Goal: Information Seeking & Learning: Learn about a topic

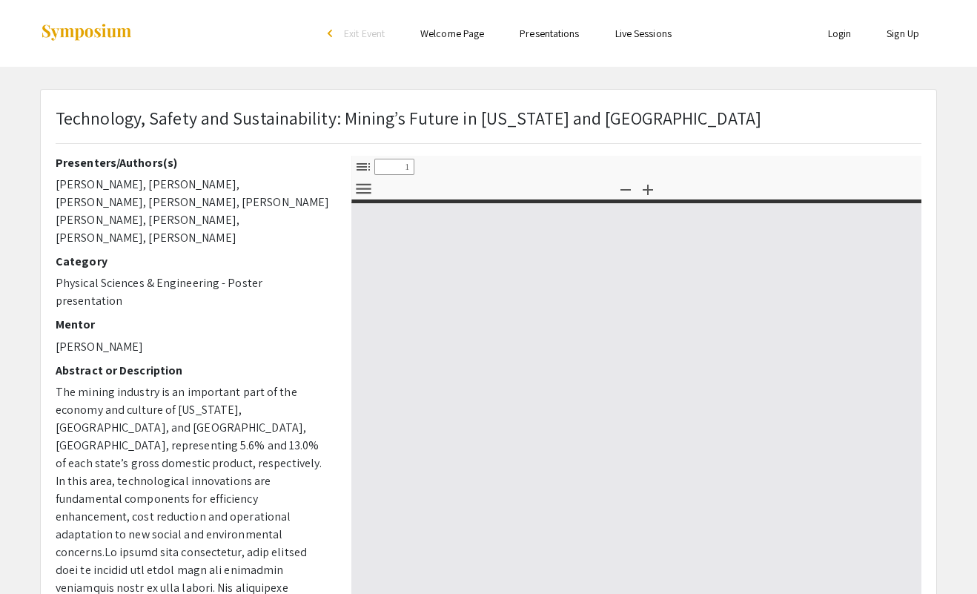
select select "custom"
type input "0"
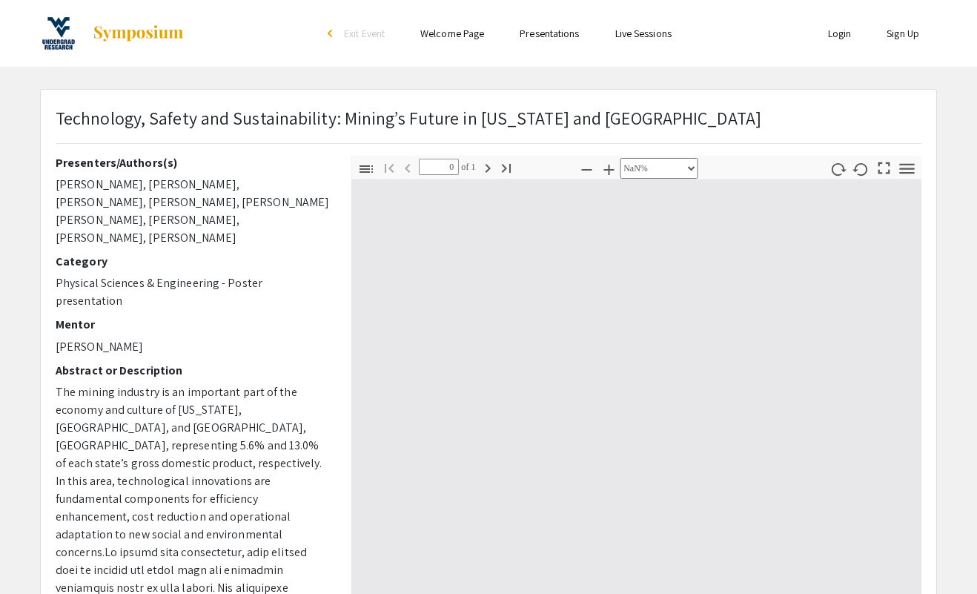
select select "auto"
type input "1"
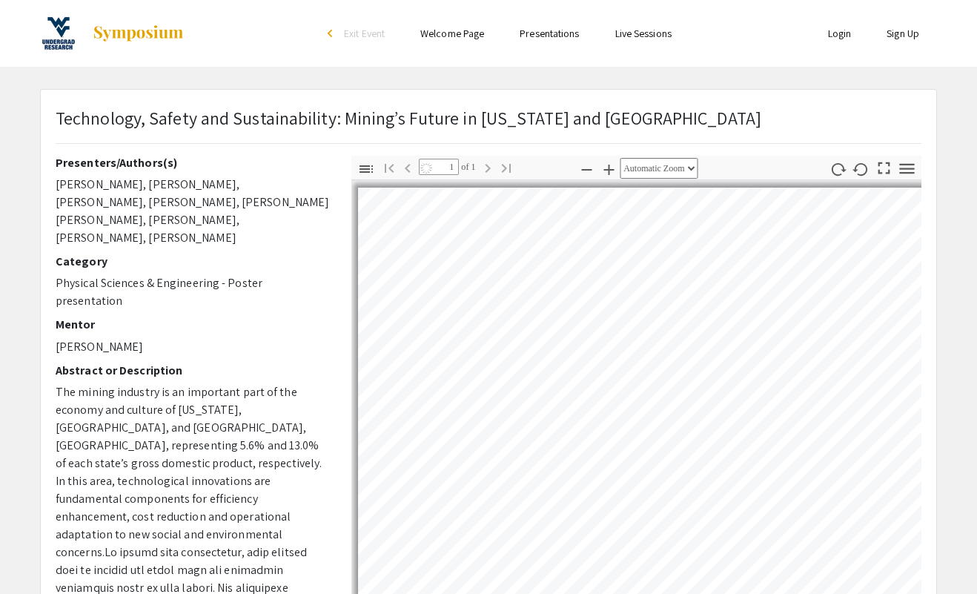
select select "auto"
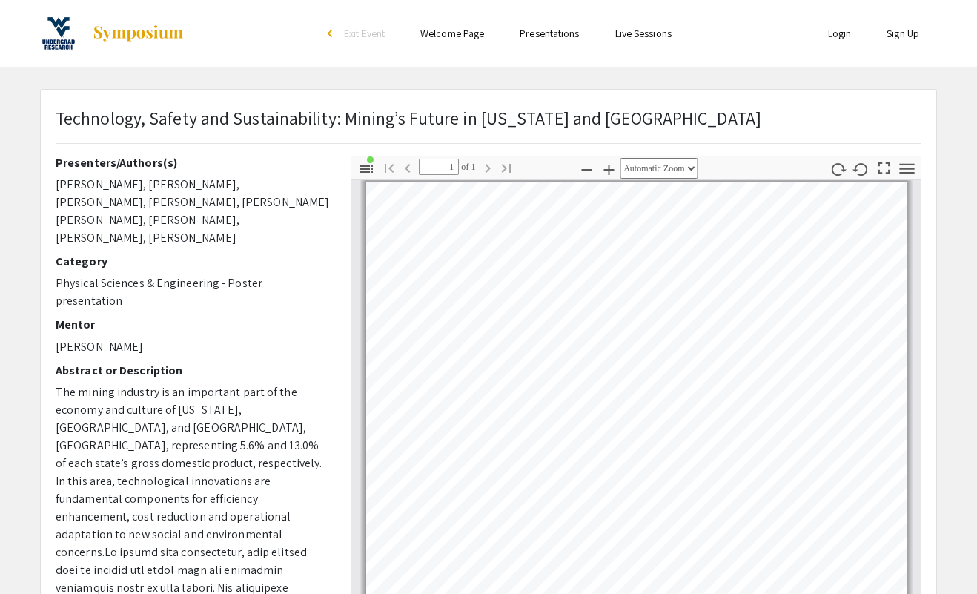
click at [571, 21] on ul "Skip navigation arrow_back_ios Exit Event Welcome Page Presentations Live Sessi…" at bounding box center [488, 33] width 296 height 67
click at [548, 39] on link "Presentations" at bounding box center [548, 33] width 59 height 13
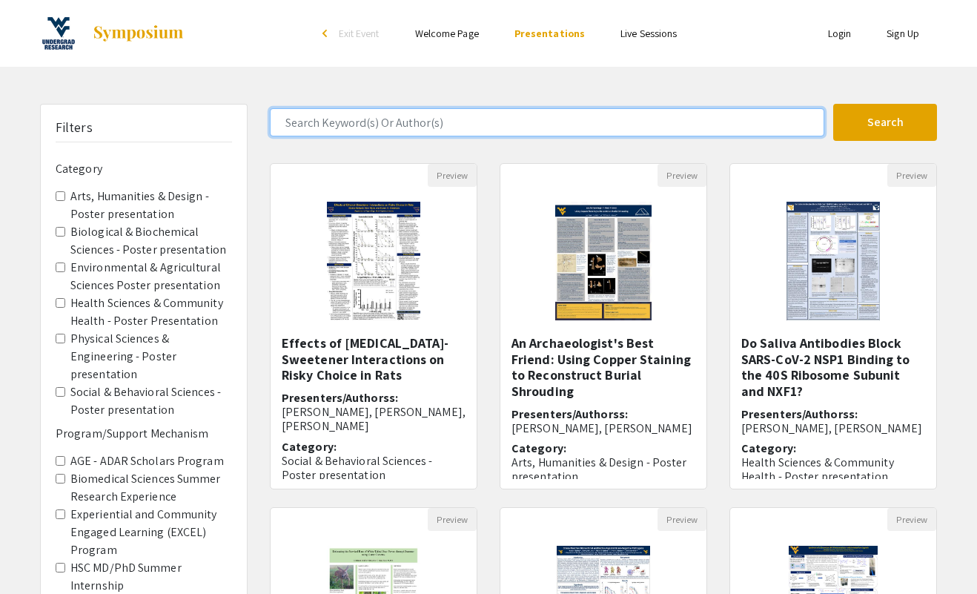
click at [451, 122] on input "Search Keyword(s) Or Author(s)" at bounding box center [547, 122] width 554 height 28
type input "Leonardo peele"
click at [885, 122] on button "Search" at bounding box center [885, 122] width 104 height 37
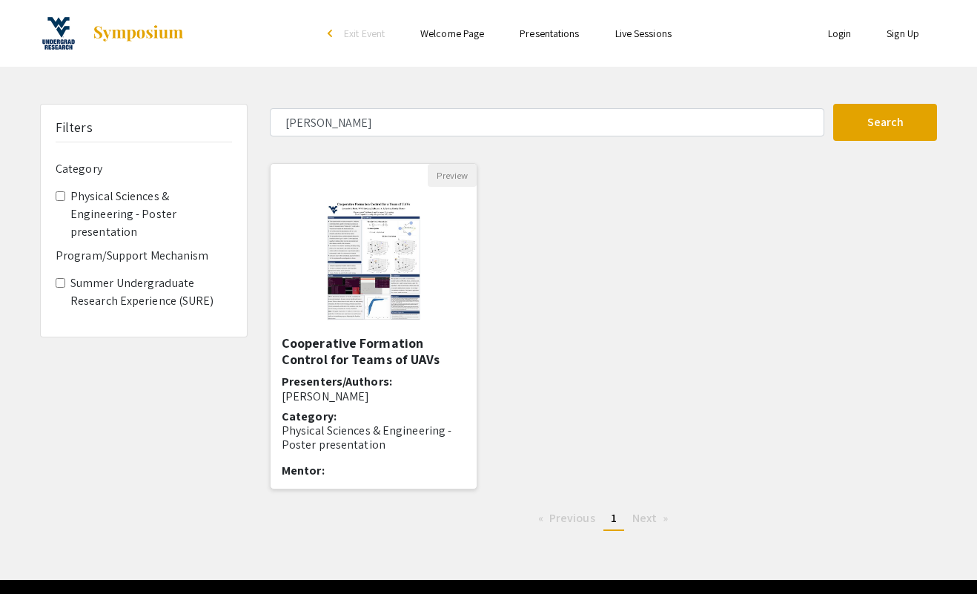
click at [391, 264] on img at bounding box center [373, 261] width 122 height 148
select select "custom"
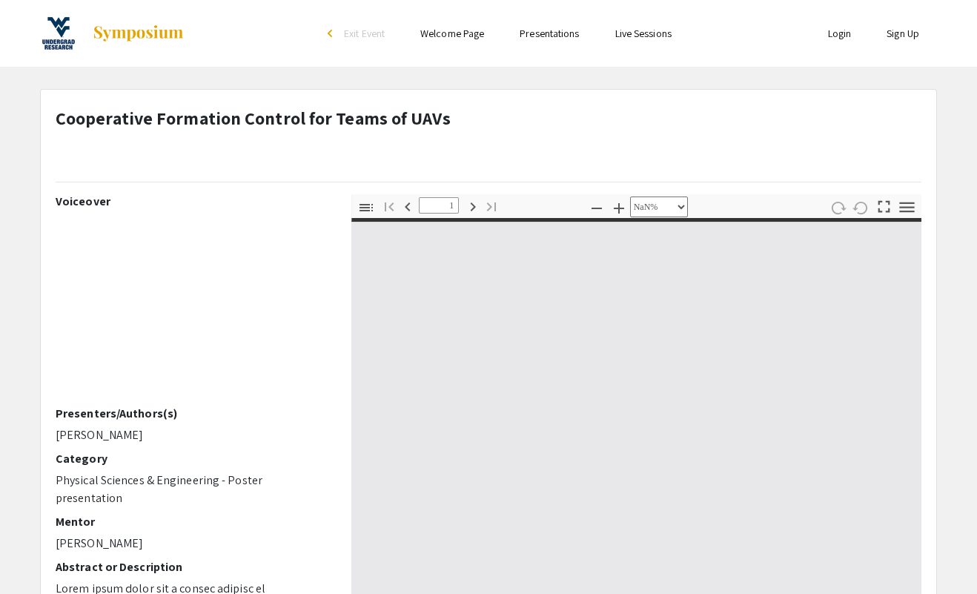
type input "0"
select select "custom"
type input "1"
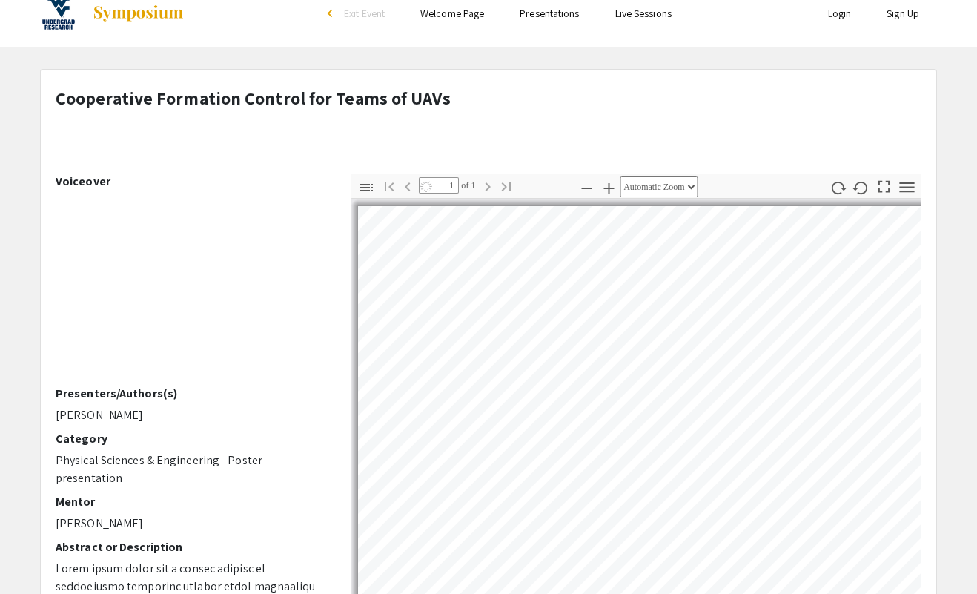
scroll to position [26, 0]
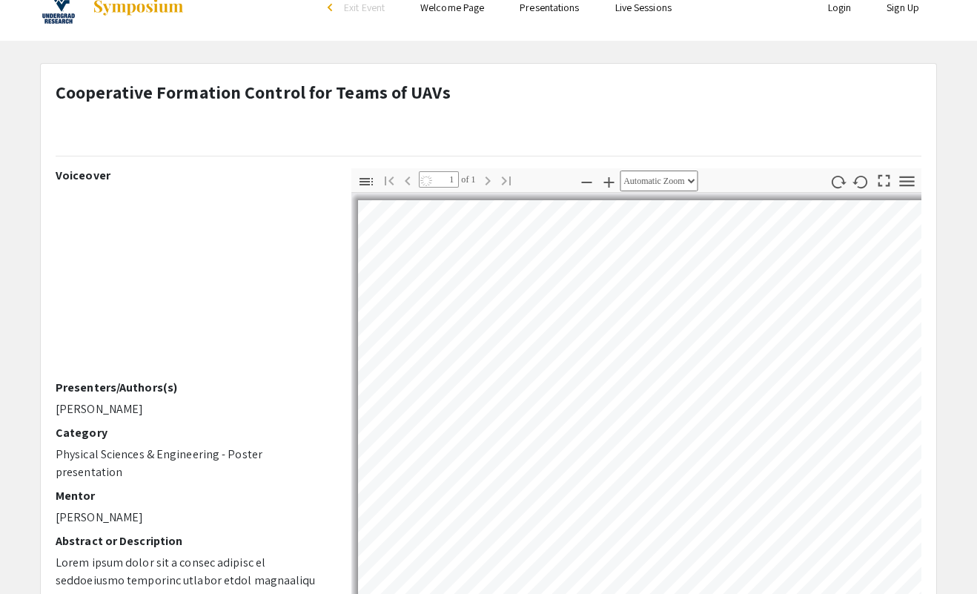
select select "auto"
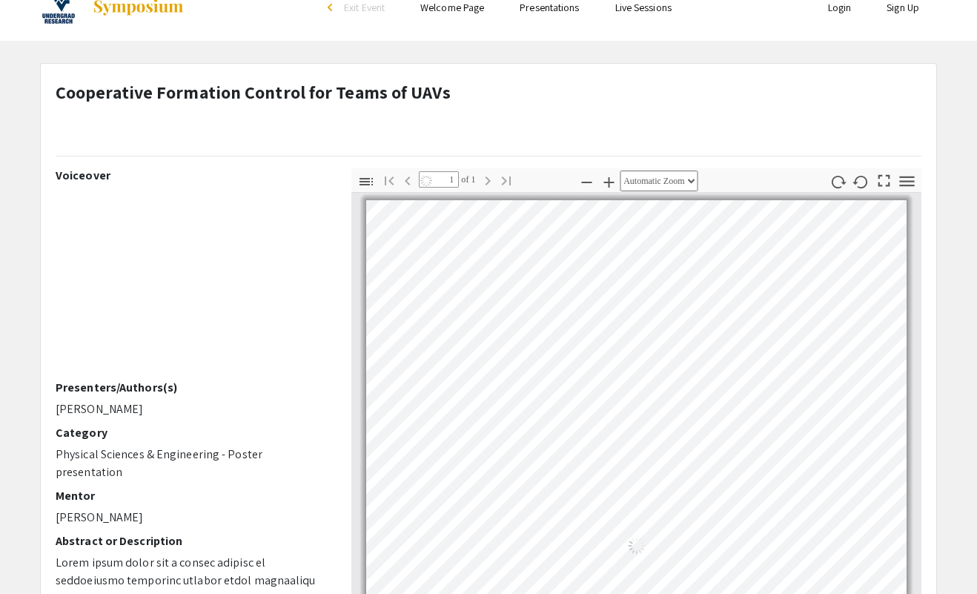
scroll to position [5, 0]
click at [513, 126] on div "Cooperative Formation Control for Teams of UAVs" at bounding box center [488, 124] width 888 height 90
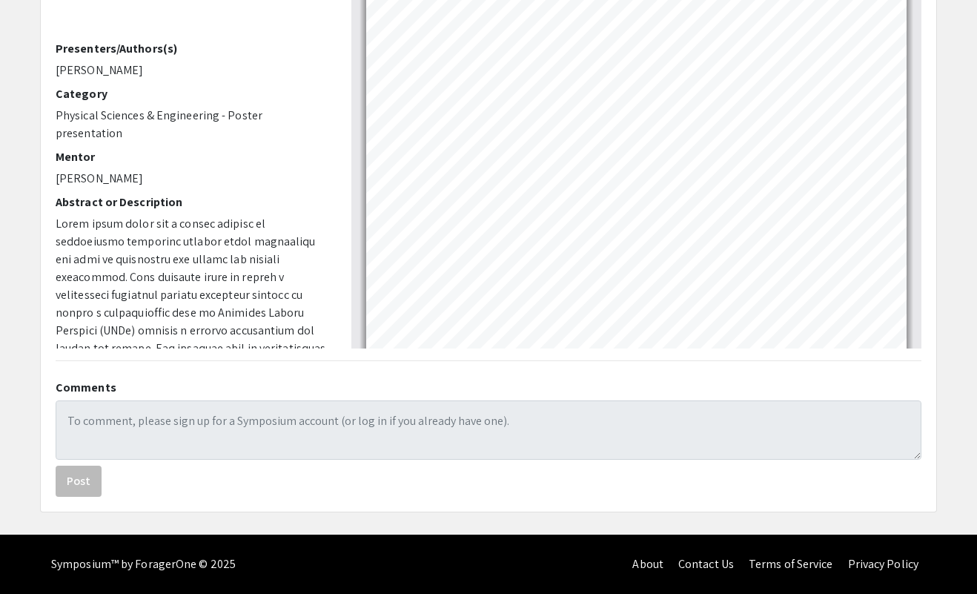
scroll to position [34, 0]
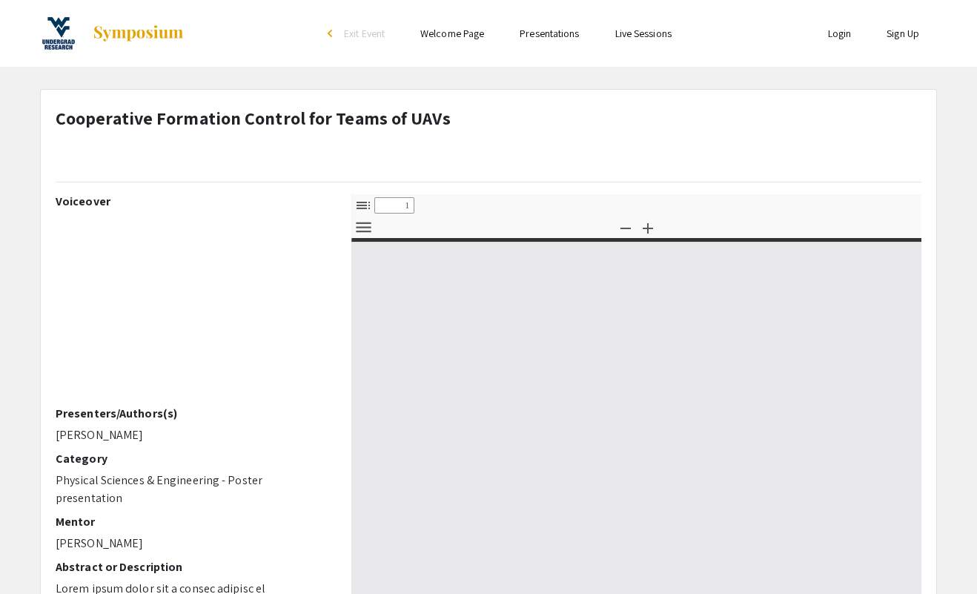
select select "custom"
type input "0"
select select "custom"
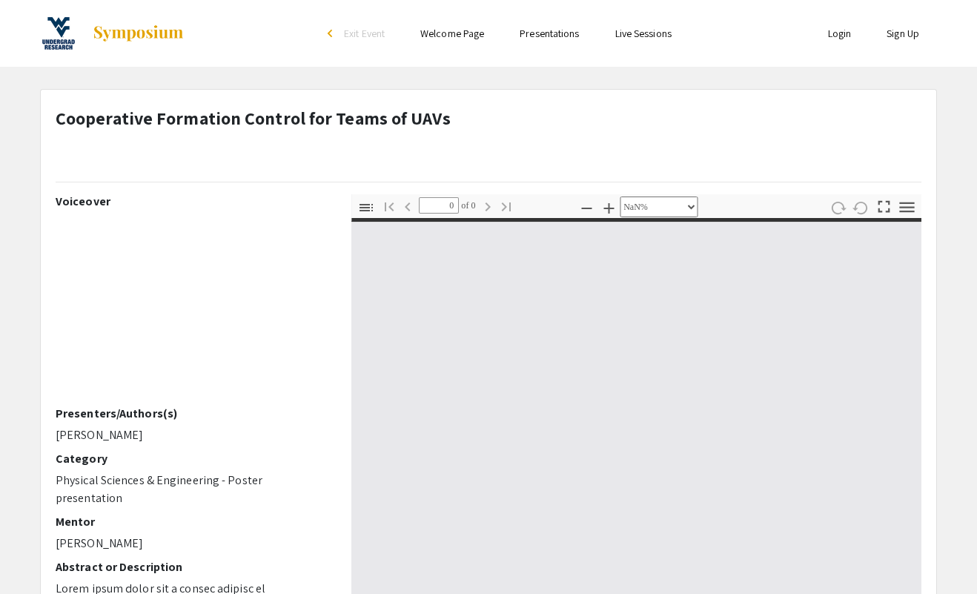
type input "1"
select select "auto"
